Goal: Task Accomplishment & Management: Complete application form

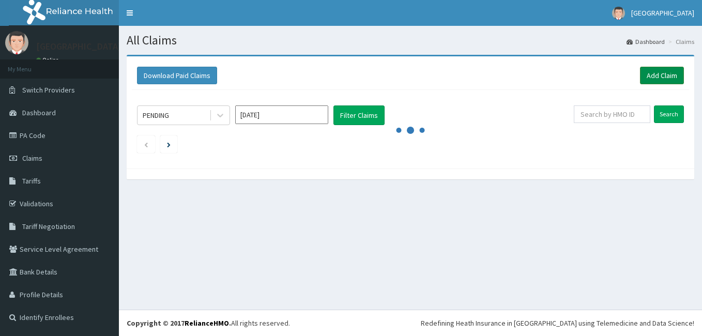
click at [662, 75] on link "Add Claim" at bounding box center [662, 76] width 44 height 18
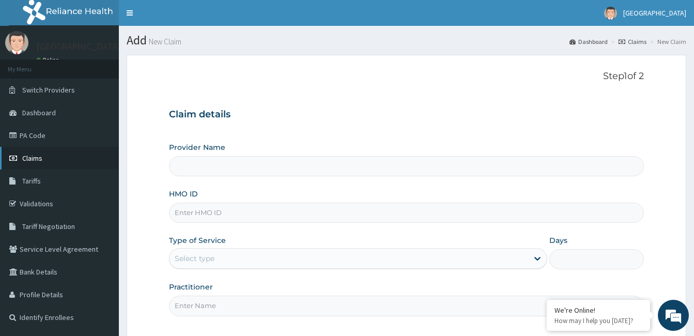
click at [48, 163] on link "Claims" at bounding box center [59, 158] width 119 height 23
type input "CALABAR WOMEN AND CHILDREN HOSPITAL"
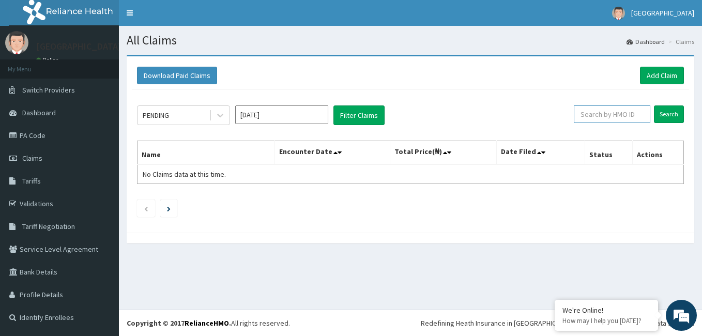
click at [611, 115] on input "text" at bounding box center [612, 114] width 77 height 18
paste input "NBC/10095/C"
click at [673, 117] on input "Search" at bounding box center [669, 114] width 30 height 18
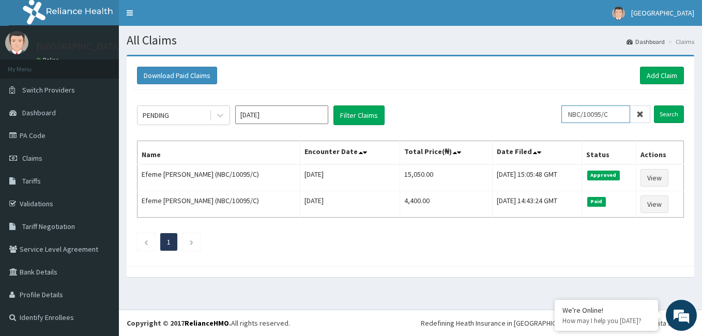
click at [615, 114] on input "NBC/10095/C" at bounding box center [596, 114] width 69 height 18
type input "NBC/10095/B"
click at [669, 114] on input "Search" at bounding box center [669, 114] width 30 height 18
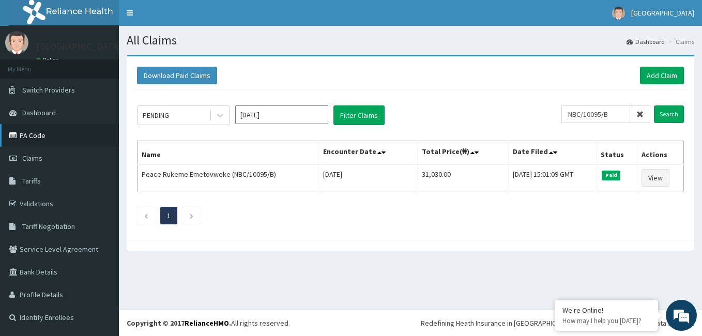
click at [33, 132] on link "PA Code" at bounding box center [59, 135] width 119 height 23
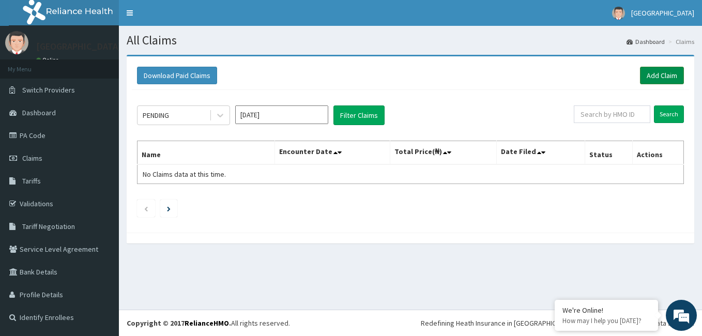
click at [662, 75] on link "Add Claim" at bounding box center [662, 76] width 44 height 18
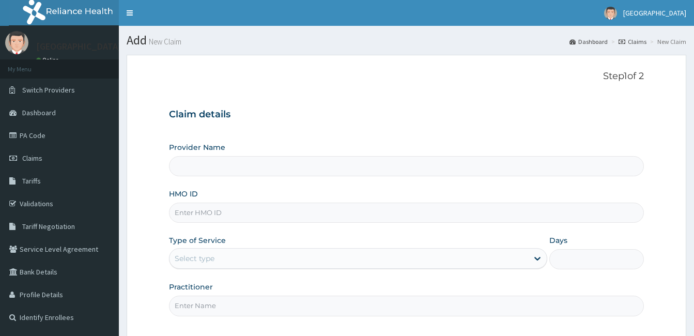
click at [283, 211] on input "HMO ID" at bounding box center [406, 213] width 475 height 20
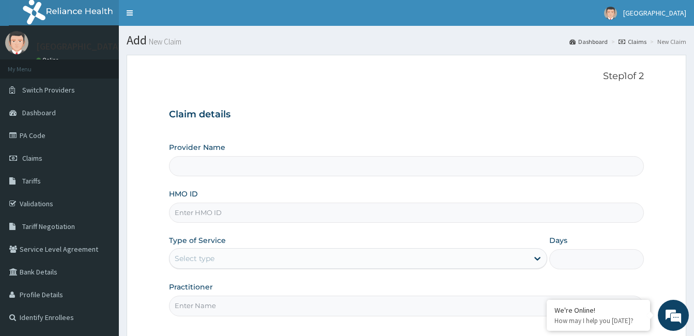
type input "N"
type input "CALABAR WOMEN AND [GEOGRAPHIC_DATA]"
type input "NBC/10095/B"
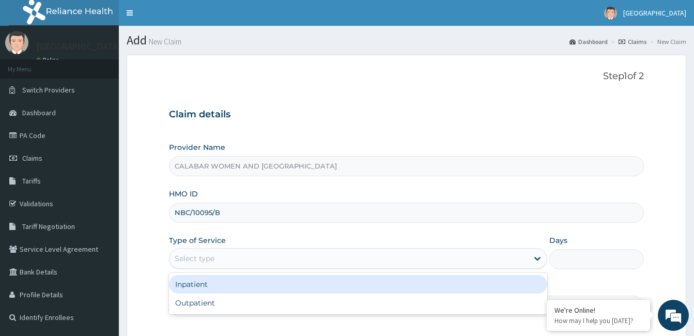
click at [268, 258] on div "Select type" at bounding box center [349, 258] width 359 height 17
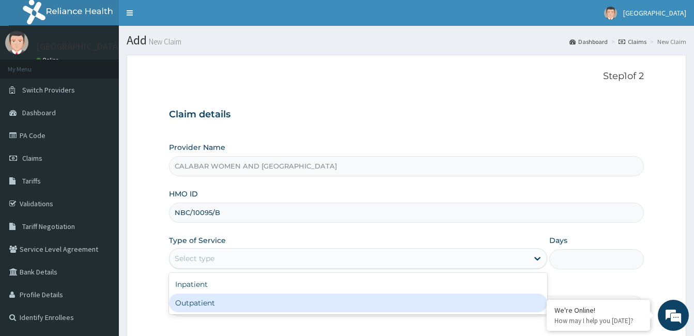
click at [263, 302] on div "Outpatient" at bounding box center [358, 303] width 379 height 19
type input "1"
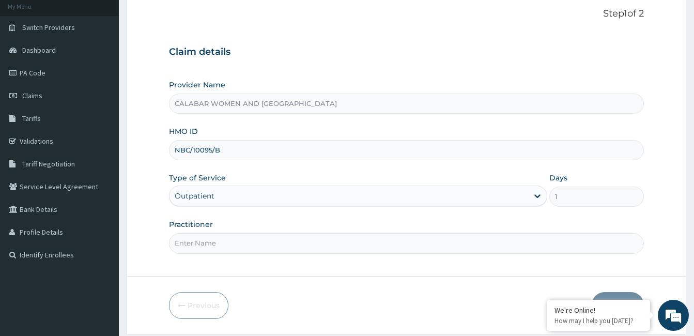
scroll to position [67, 0]
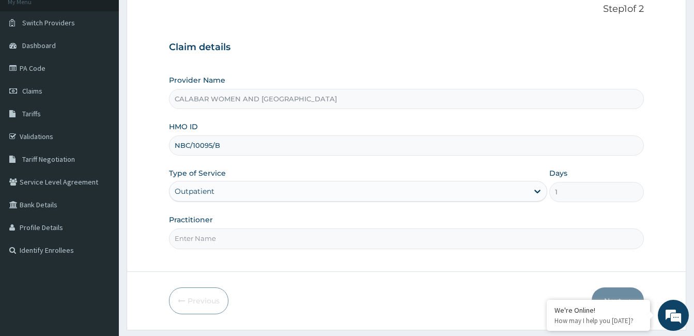
click at [313, 236] on input "Practitioner" at bounding box center [406, 239] width 475 height 20
type input "DR TOLU"
click at [612, 295] on button "Next" at bounding box center [618, 300] width 52 height 27
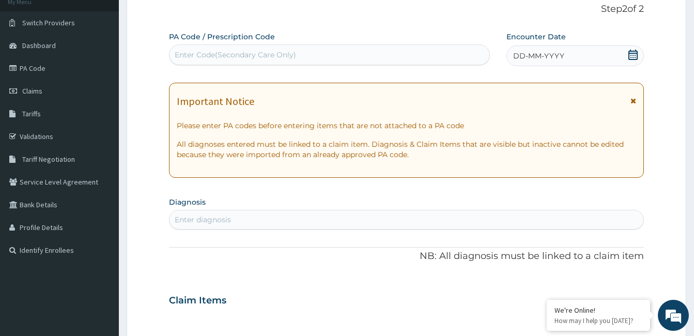
click at [376, 55] on div "Enter Code(Secondary Care Only)" at bounding box center [330, 55] width 320 height 17
paste input "PA/A7FADF"
type input "PA/A7FADF"
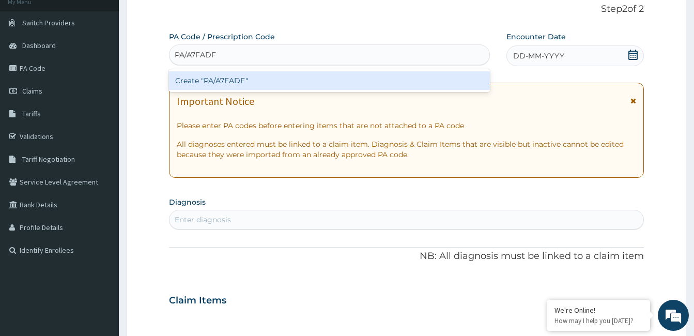
click at [237, 79] on div "Create "PA/A7FADF"" at bounding box center [329, 80] width 321 height 19
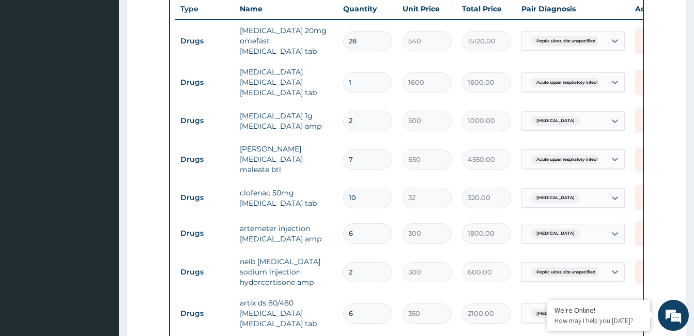
scroll to position [403, 0]
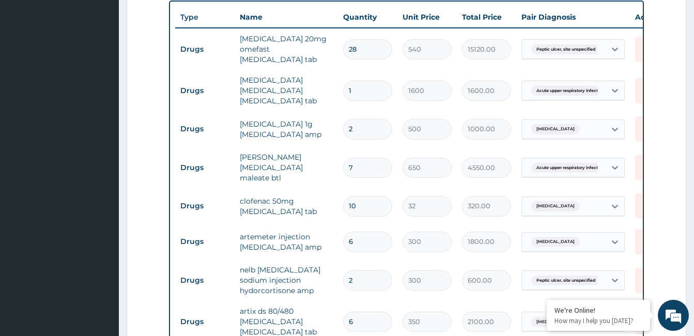
click at [359, 46] on input "28" at bounding box center [367, 49] width 49 height 20
type input "2"
type input "1080.00"
type input "0.00"
type input "1"
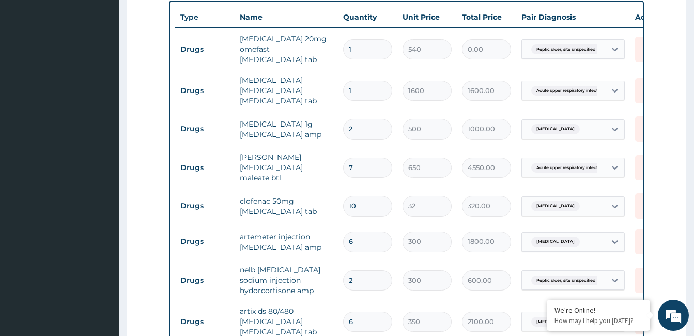
type input "540.00"
type input "12"
type input "6480.00"
type input "1"
type input "540.00"
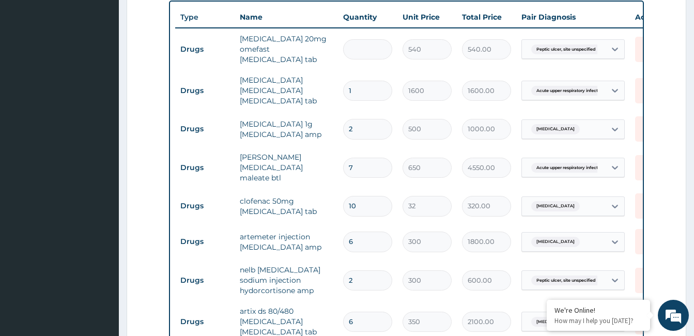
type input "0.00"
type input "5"
type input "2700.00"
type input "0.00"
type input "7"
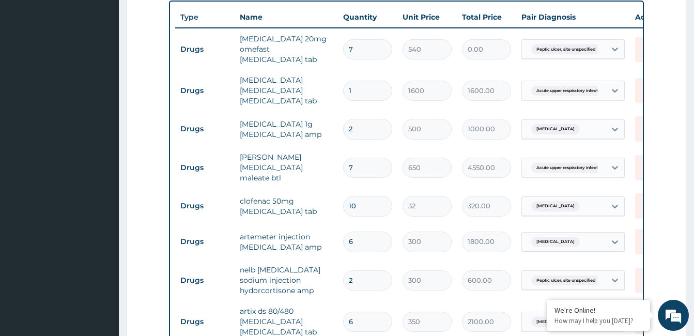
type input "3780.00"
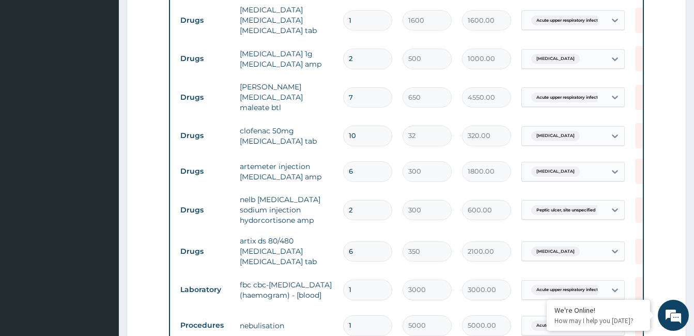
scroll to position [498, 0]
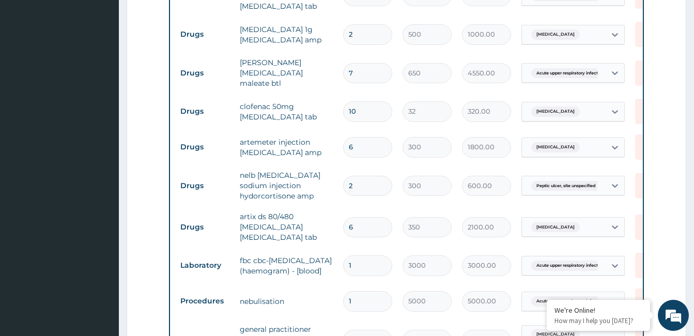
type input "7"
click at [354, 63] on input "7" at bounding box center [367, 73] width 49 height 20
type input "0.00"
type input "1"
type input "650.00"
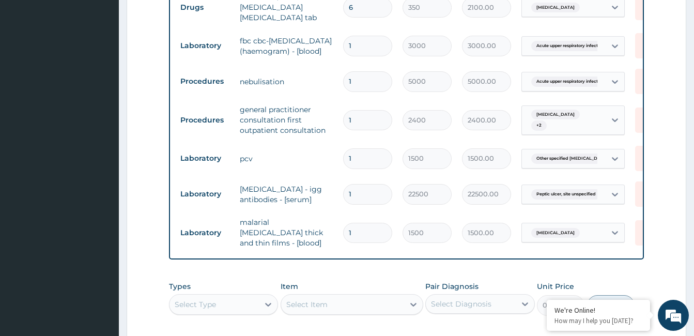
scroll to position [880, 0]
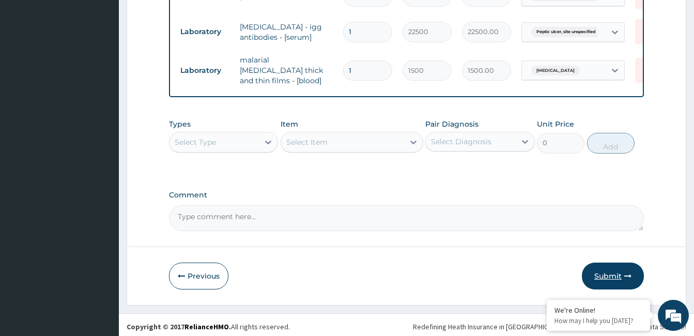
type input "1"
click at [618, 276] on button "Submit" at bounding box center [613, 276] width 62 height 27
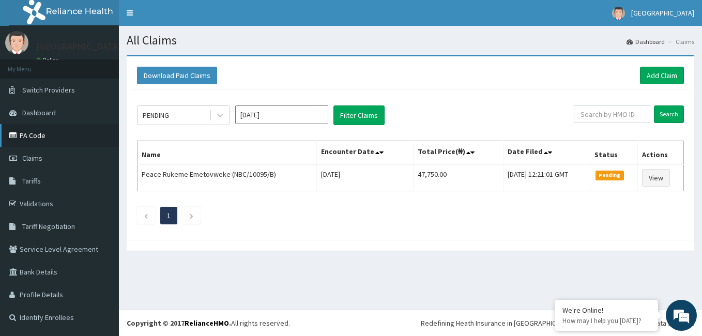
click at [31, 135] on link "PA Code" at bounding box center [59, 135] width 119 height 23
